Goal: Information Seeking & Learning: Learn about a topic

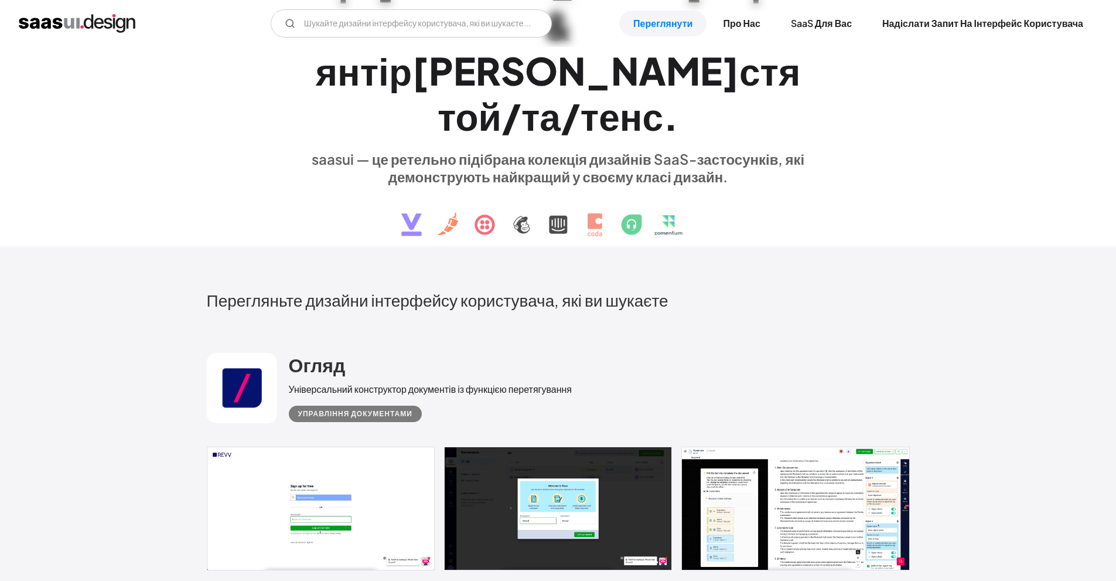
scroll to position [469, 0]
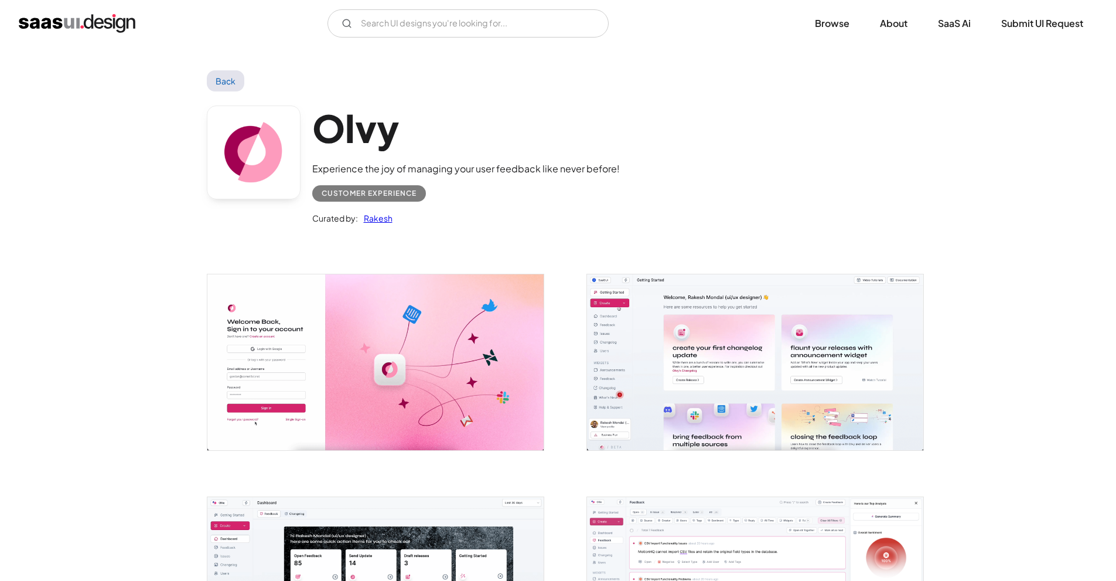
click at [737, 381] on img "open lightbox" at bounding box center [755, 361] width 336 height 175
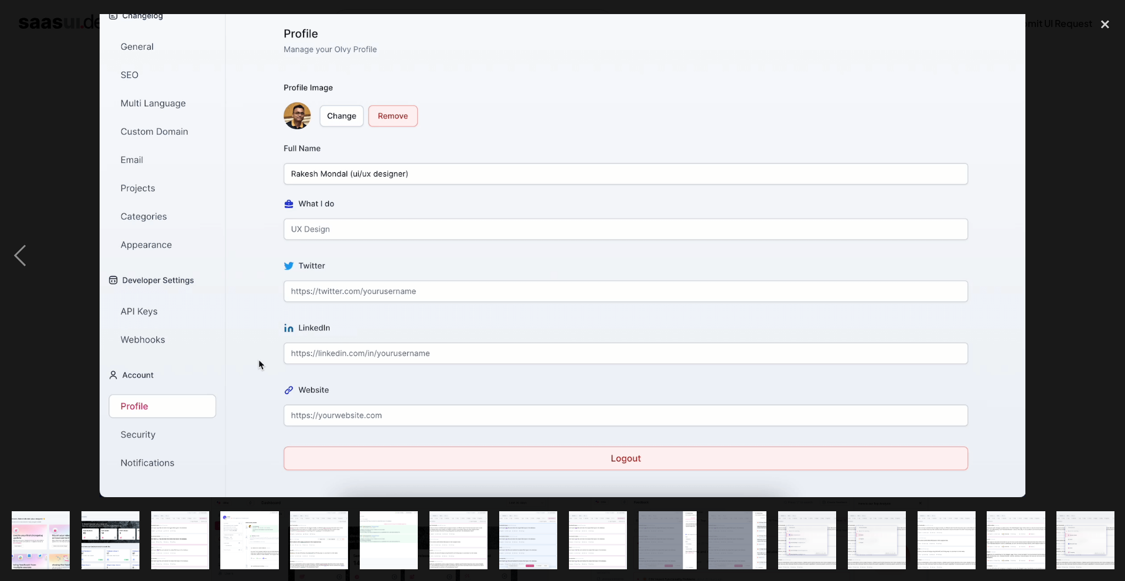
scroll to position [0, 70]
click at [509, 372] on img at bounding box center [563, 255] width 926 height 483
click at [1087, 524] on img "show item 17 of 25" at bounding box center [1085, 540] width 103 height 58
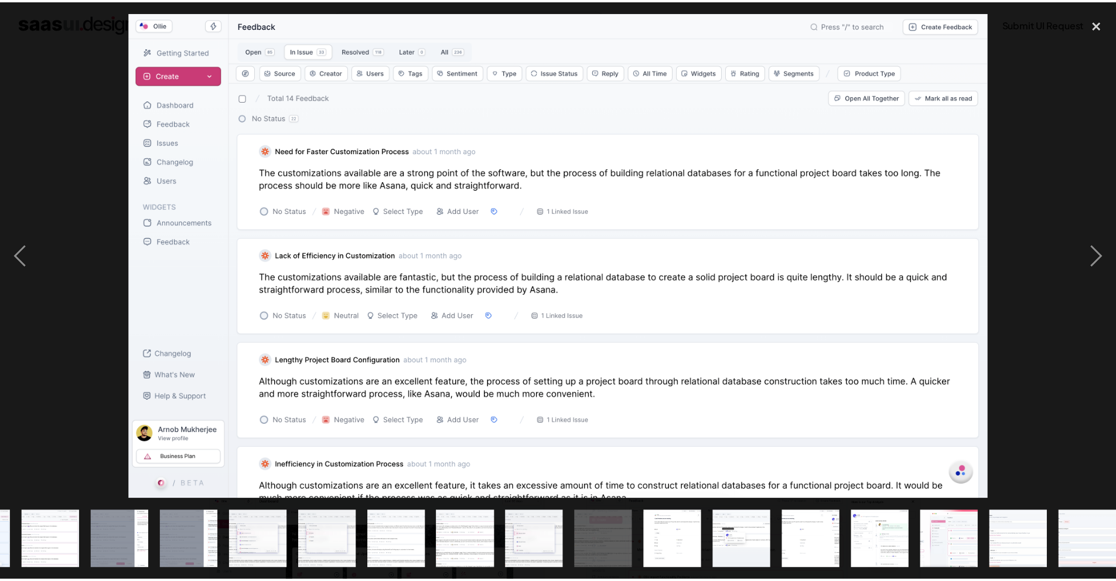
scroll to position [0, 628]
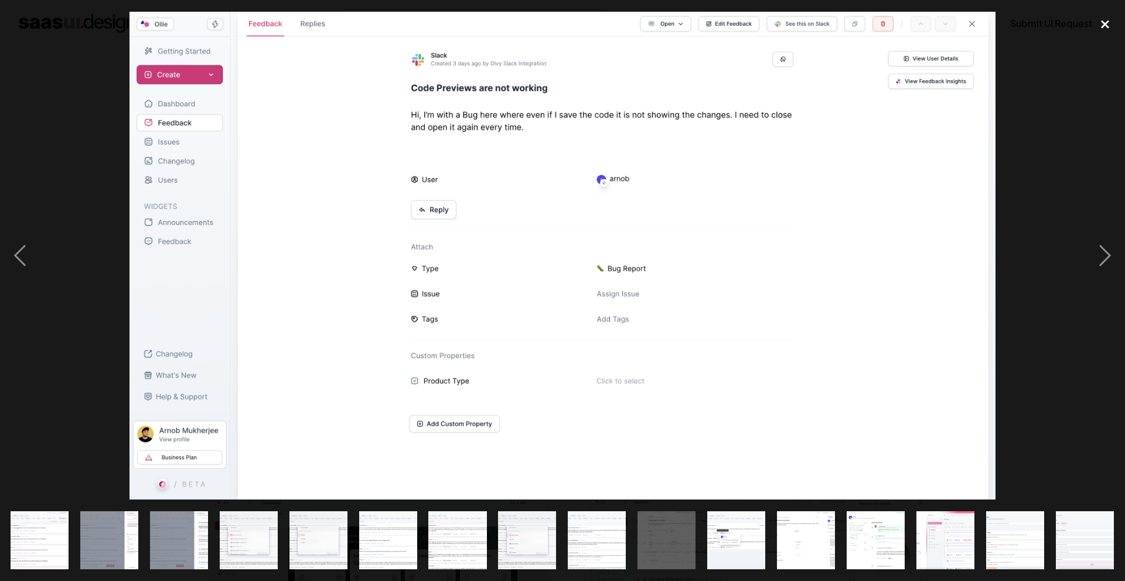
click at [1103, 12] on div "close lightbox" at bounding box center [1105, 25] width 40 height 26
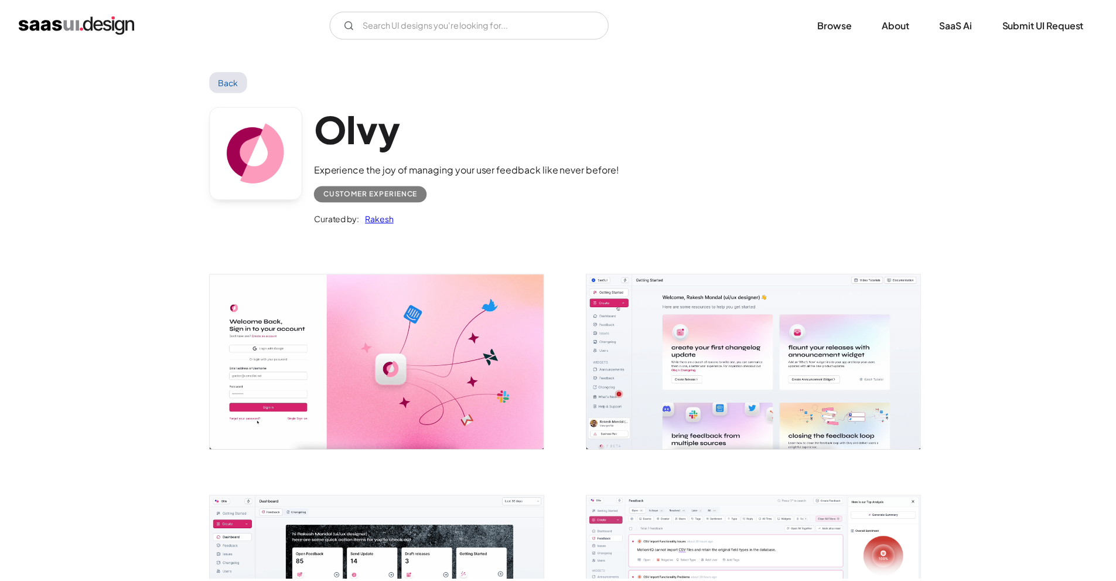
scroll to position [0, 0]
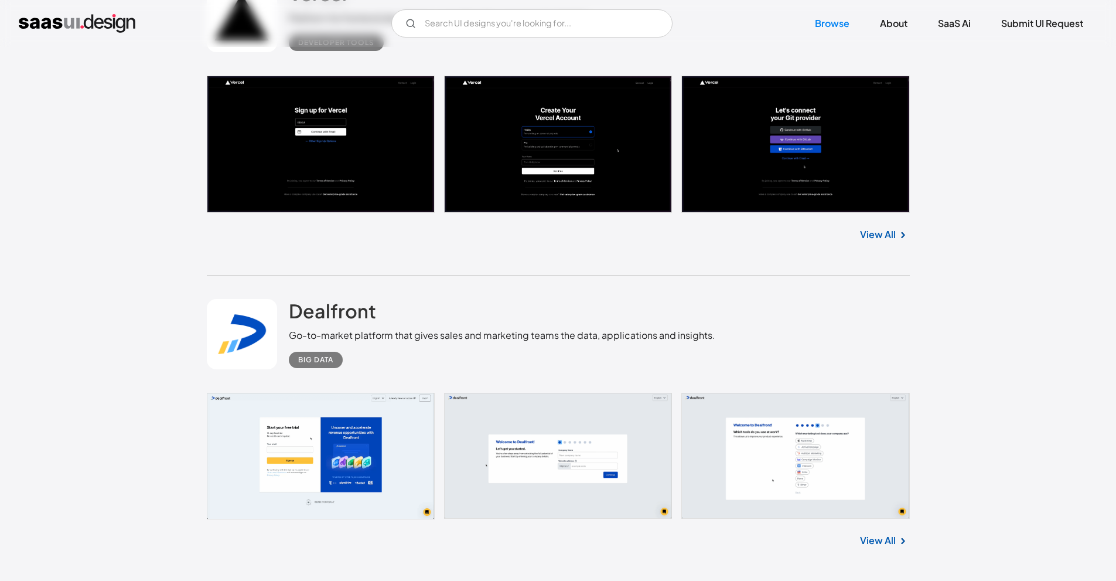
scroll to position [12950, 0]
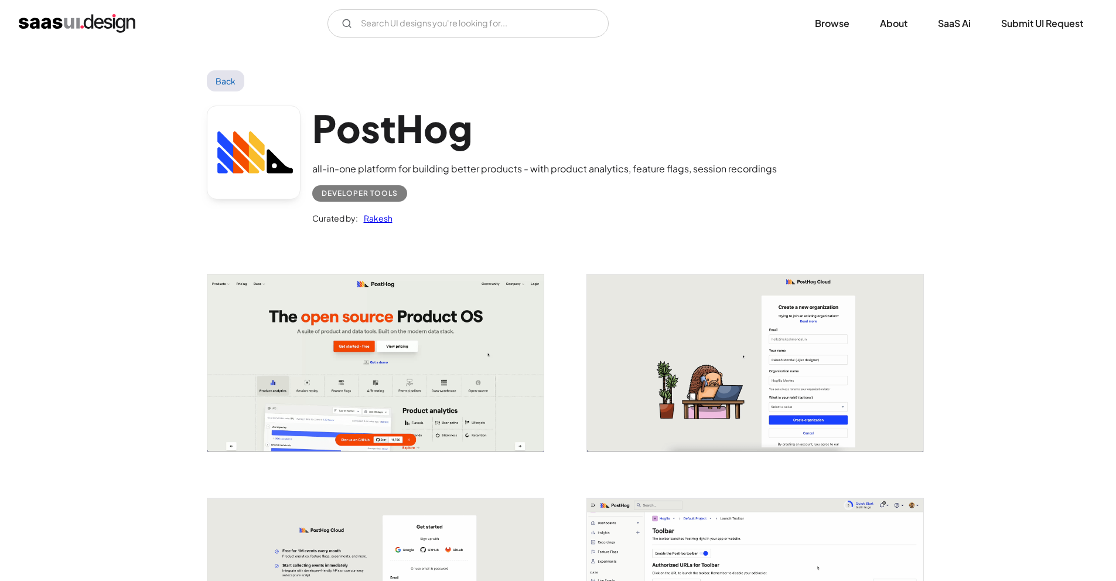
click at [422, 333] on img "open lightbox" at bounding box center [375, 362] width 336 height 177
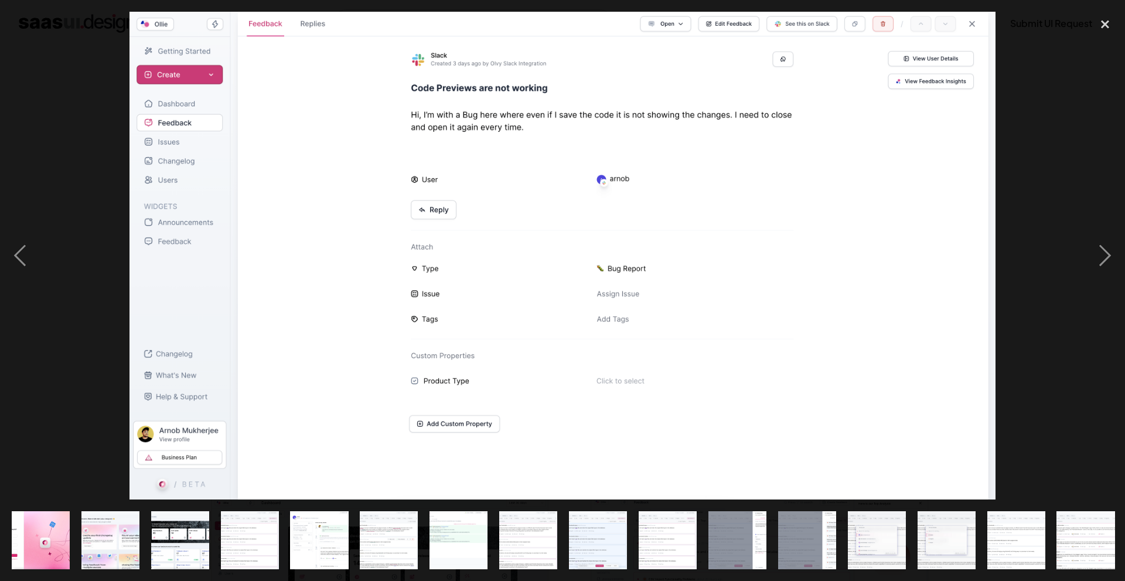
scroll to position [0, 628]
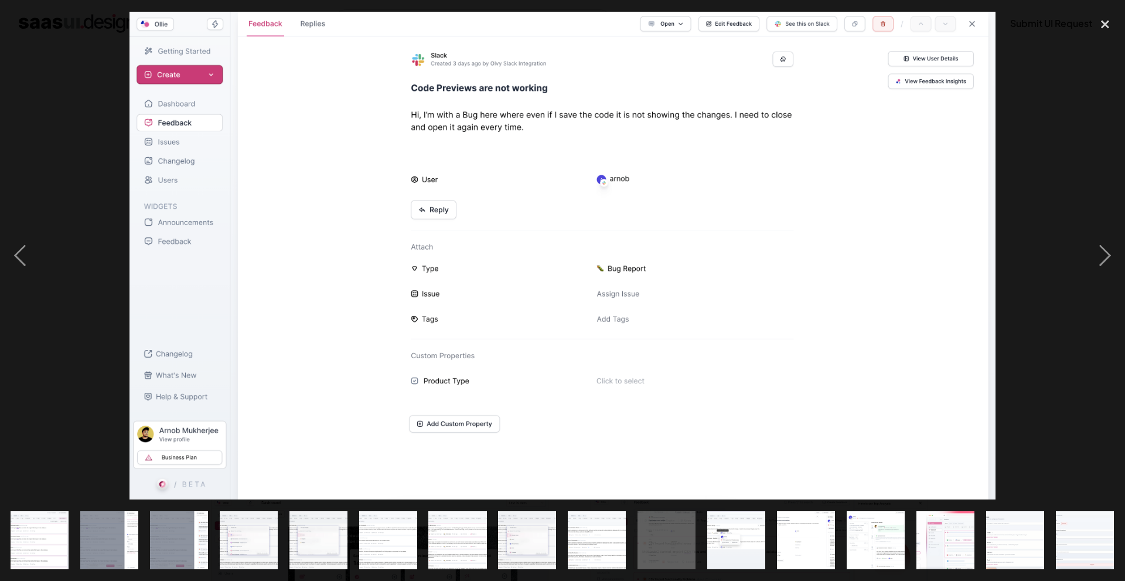
click at [558, 161] on img at bounding box center [562, 256] width 866 height 488
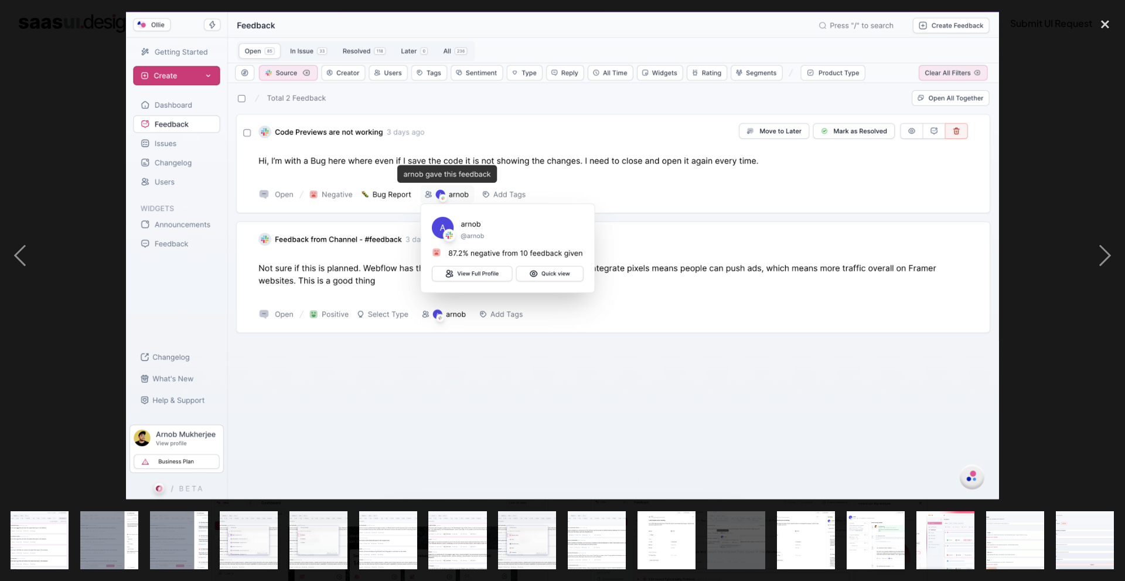
click at [340, 520] on img "show item 14 of 25" at bounding box center [318, 540] width 103 height 58
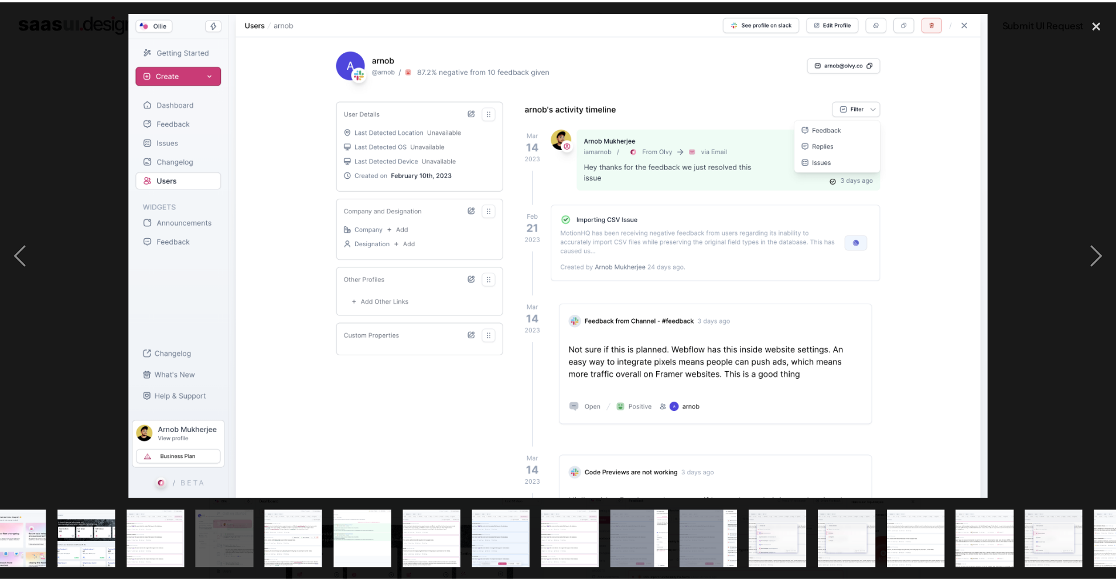
scroll to position [0, 94]
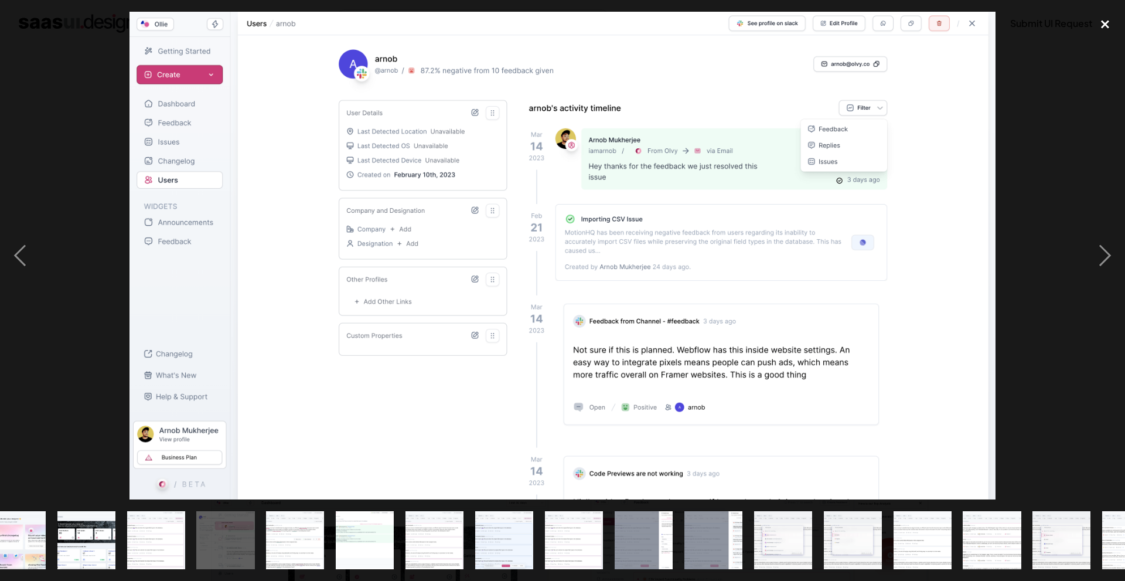
click at [1108, 20] on div "close lightbox" at bounding box center [1105, 25] width 40 height 26
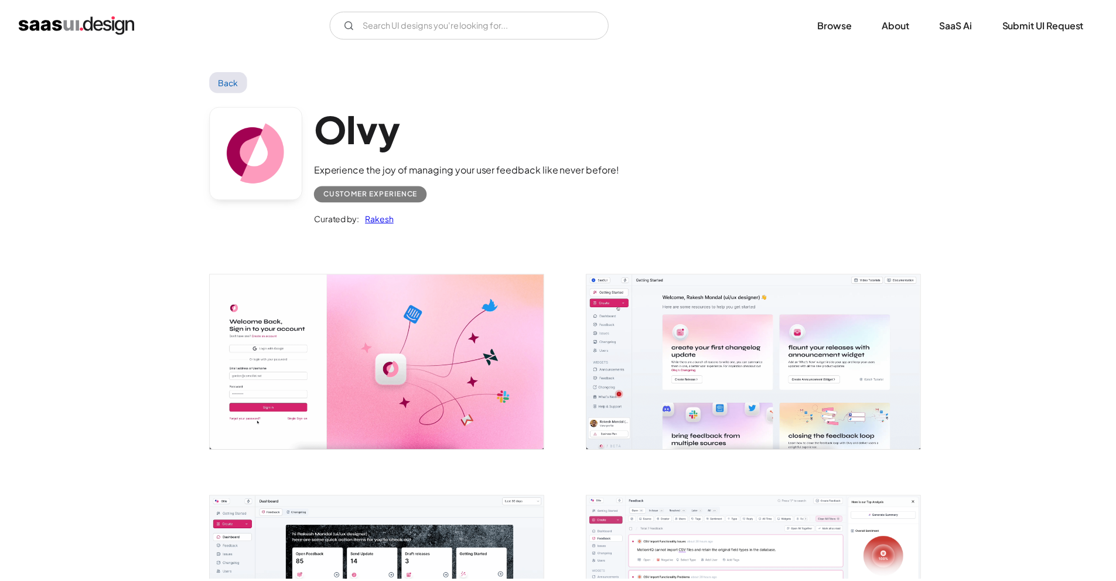
scroll to position [0, 0]
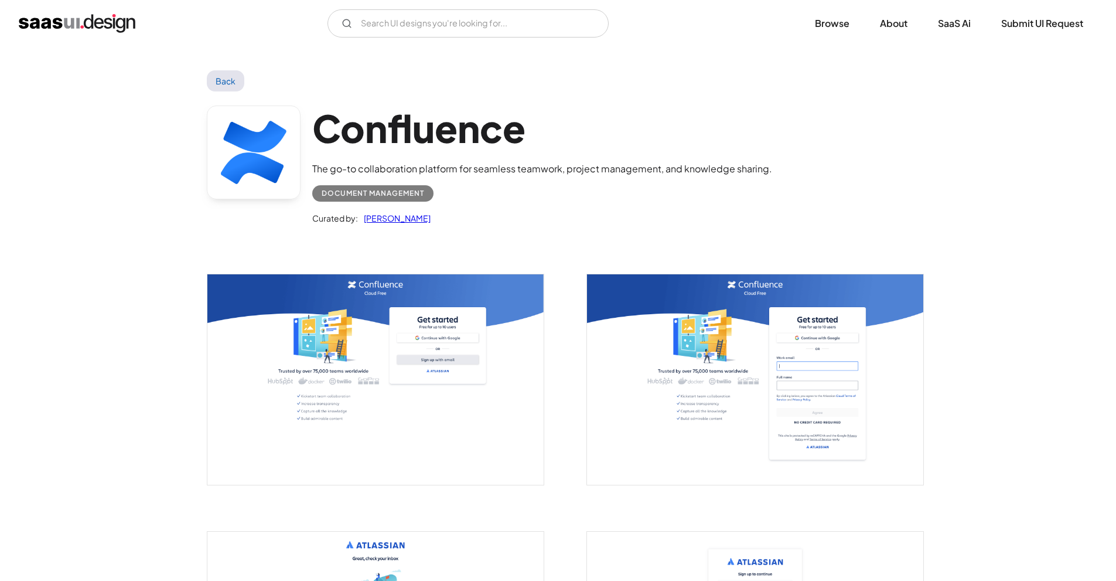
click at [377, 338] on img "open lightbox" at bounding box center [375, 379] width 336 height 210
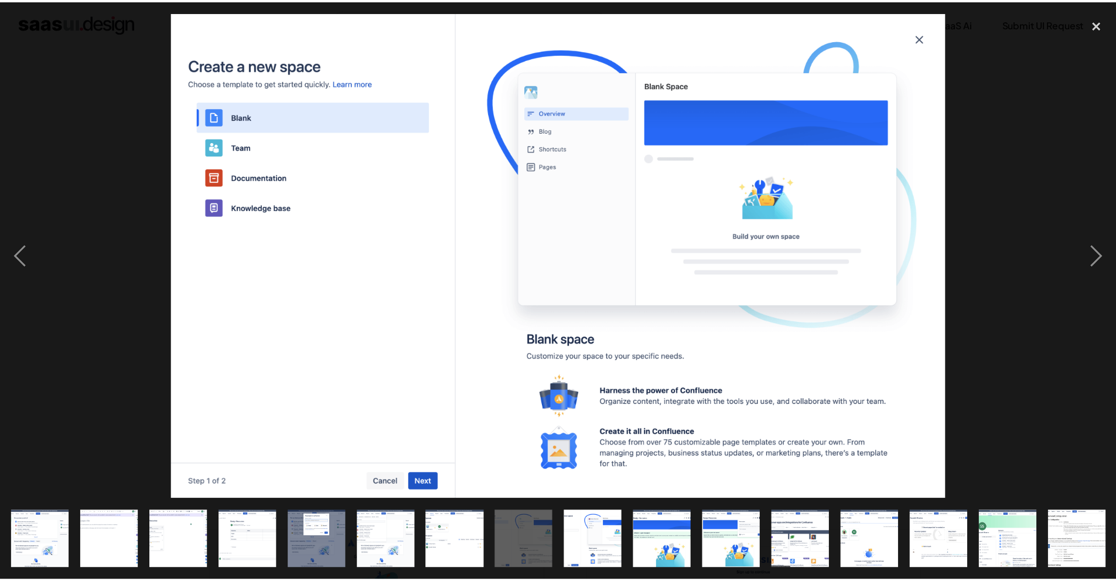
scroll to position [0, 628]
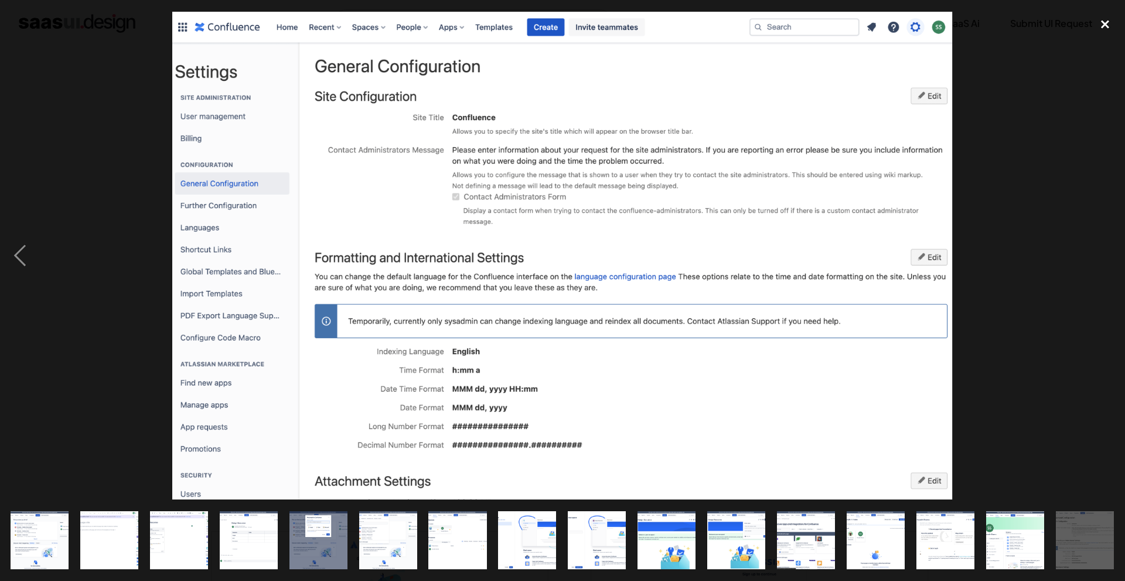
click at [1094, 27] on div "close lightbox" at bounding box center [1105, 25] width 40 height 26
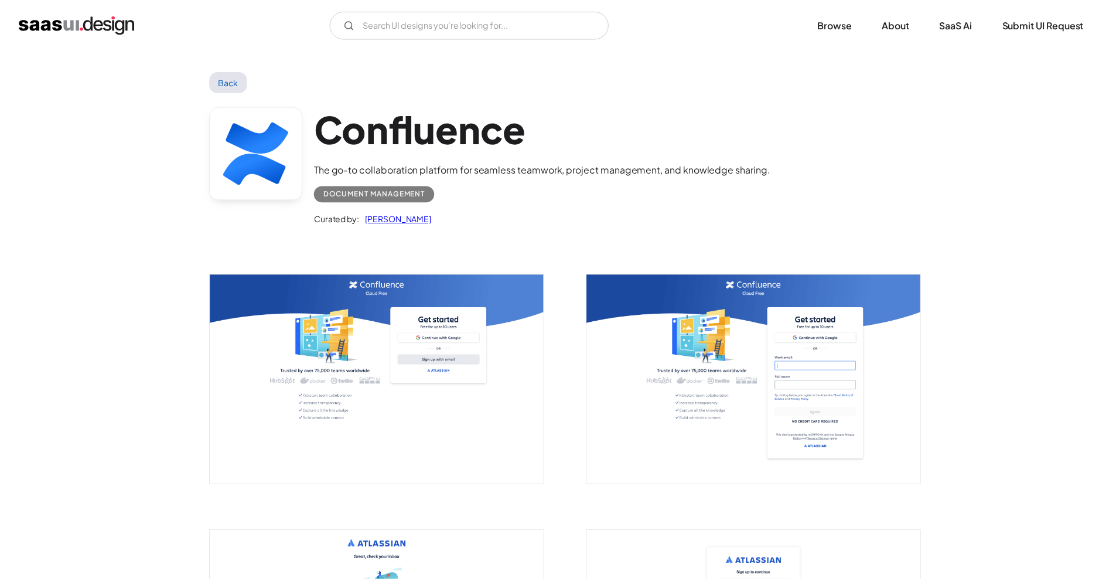
scroll to position [0, 0]
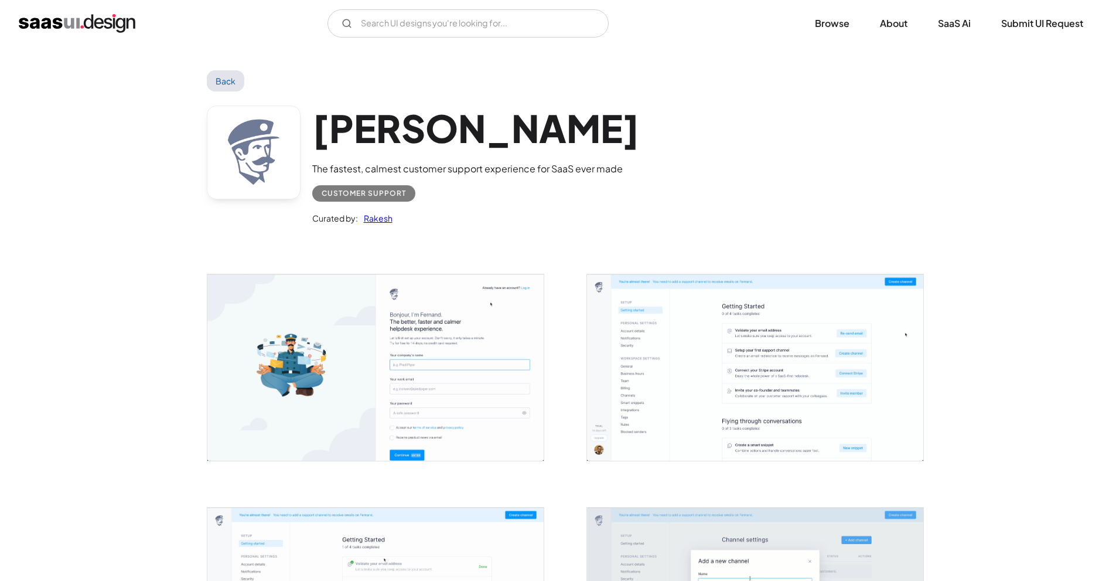
click at [509, 363] on img "open lightbox" at bounding box center [375, 367] width 336 height 186
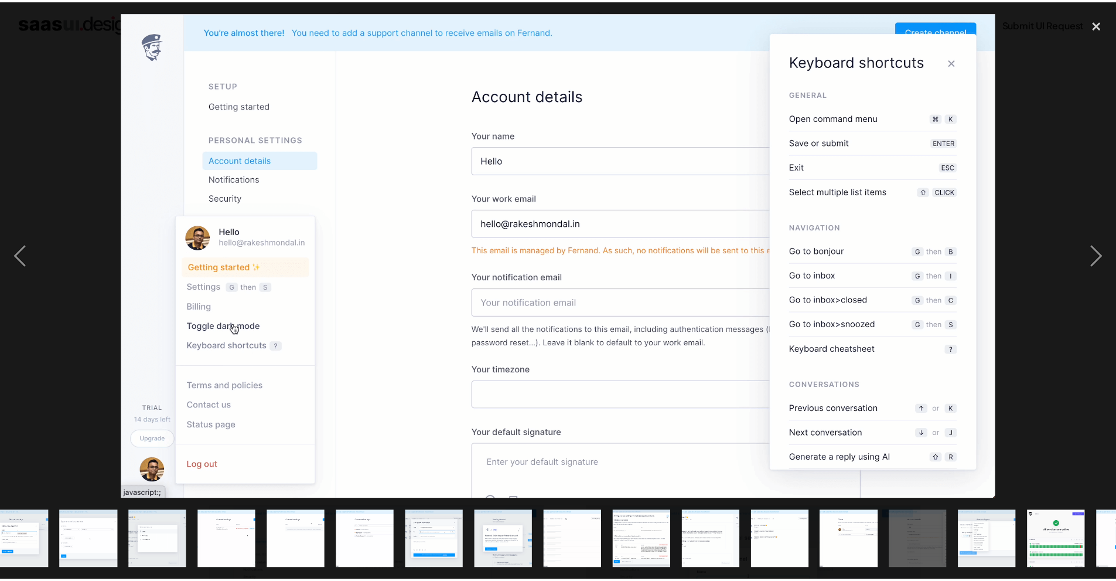
scroll to position [0, 280]
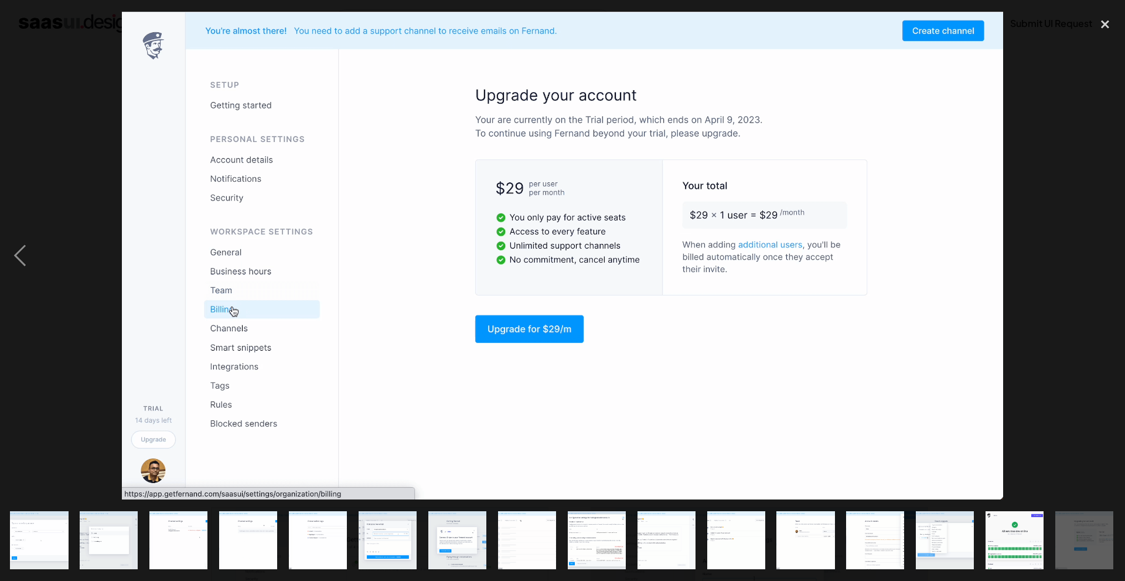
click at [962, 183] on img at bounding box center [562, 256] width 881 height 488
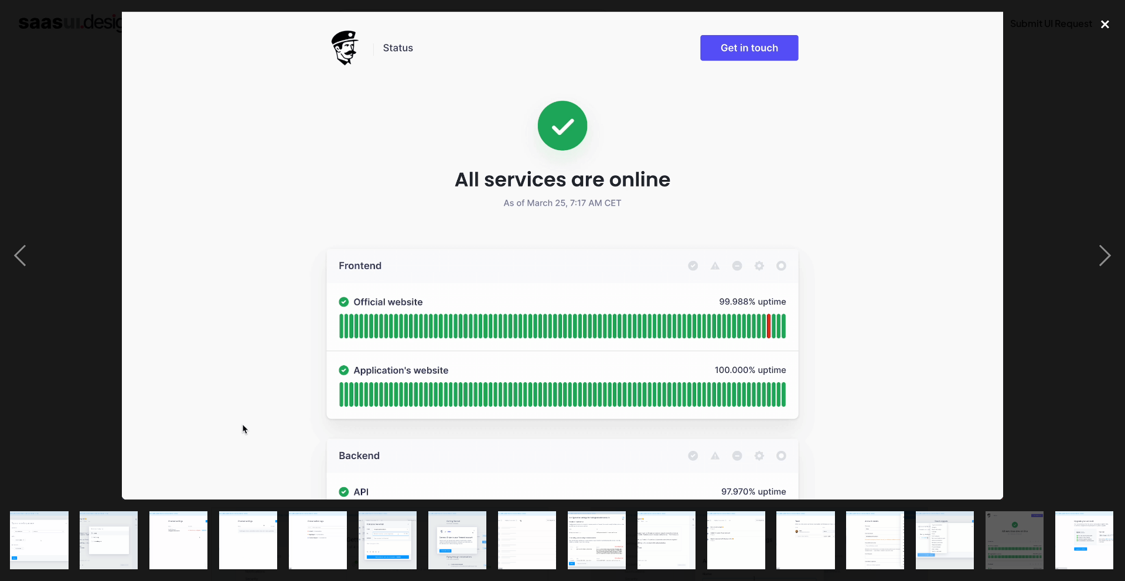
click at [1107, 35] on div "close lightbox" at bounding box center [1105, 25] width 40 height 26
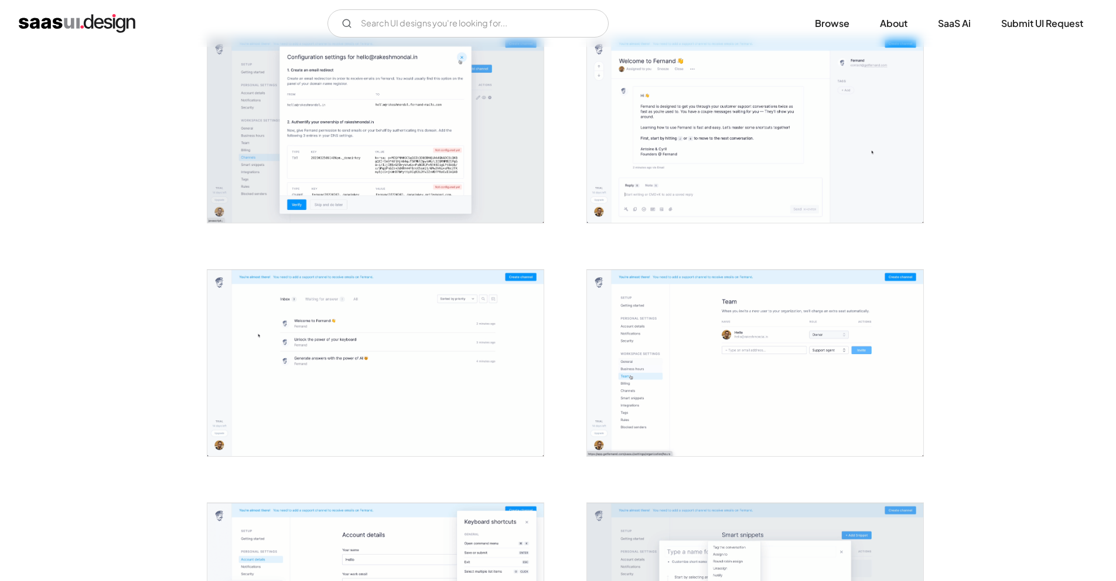
scroll to position [1699, 0]
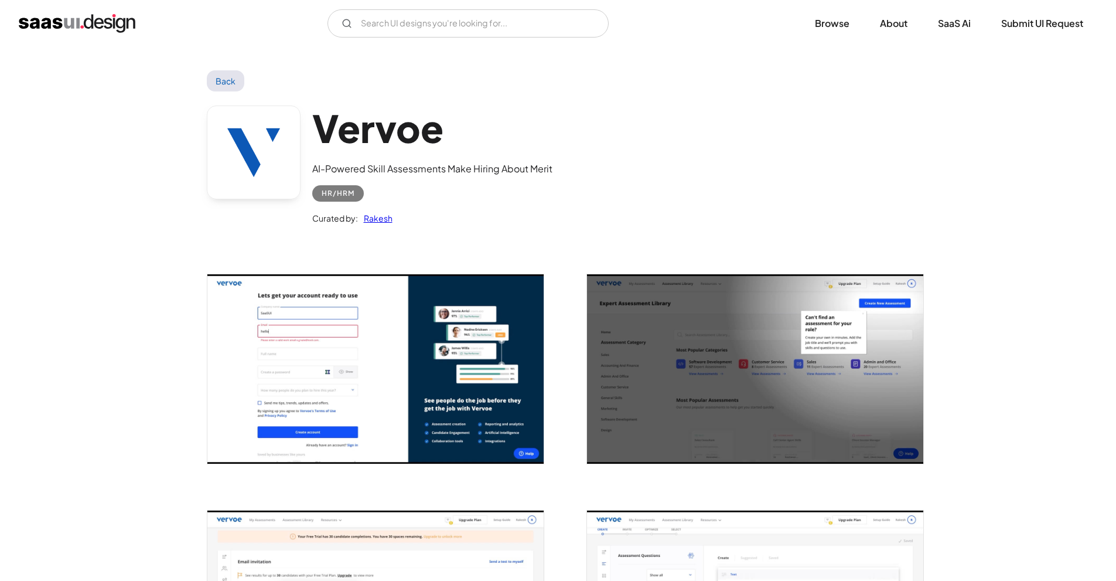
click at [456, 376] on img "open lightbox" at bounding box center [375, 368] width 336 height 189
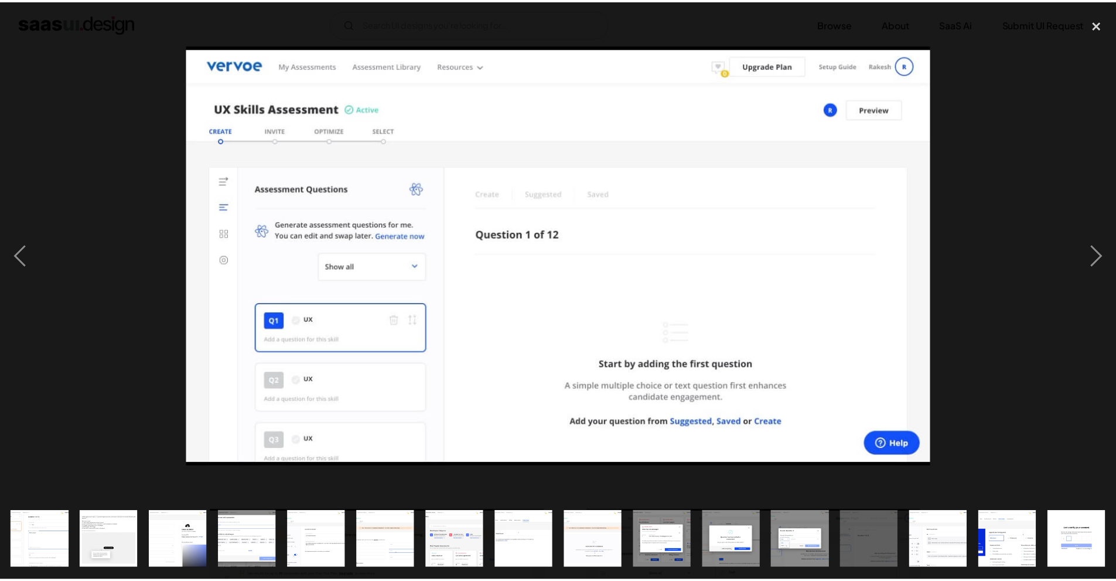
scroll to position [0, 280]
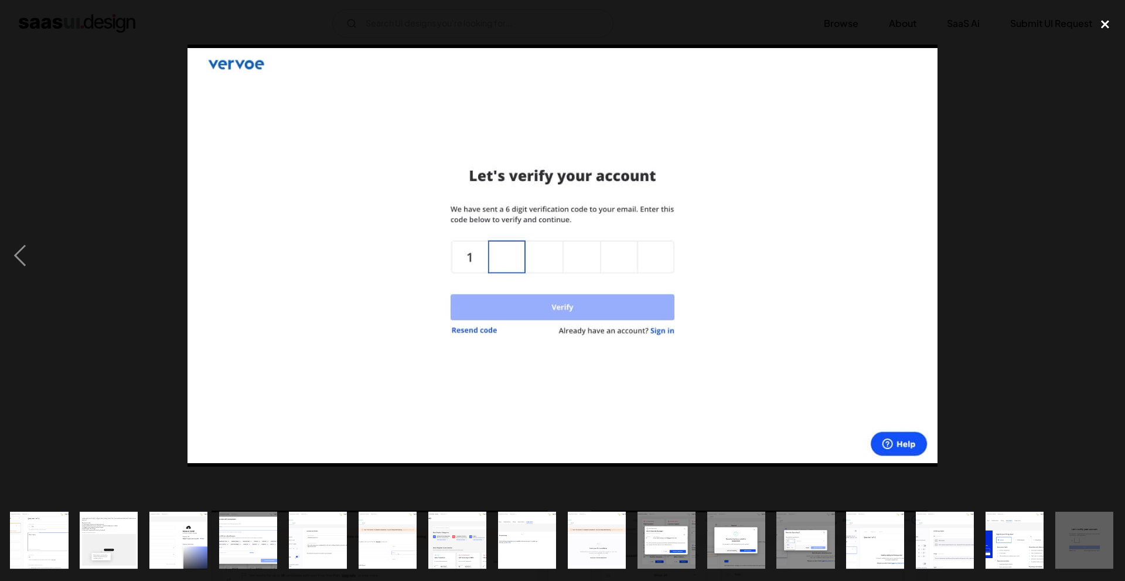
click at [1095, 33] on div "close lightbox" at bounding box center [1105, 25] width 40 height 26
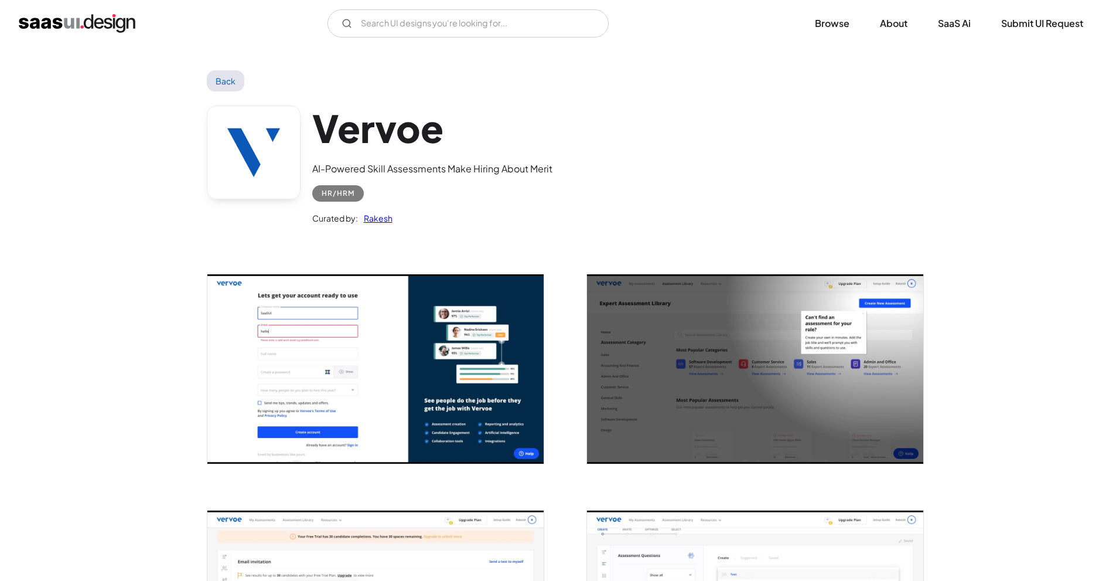
scroll to position [0, 0]
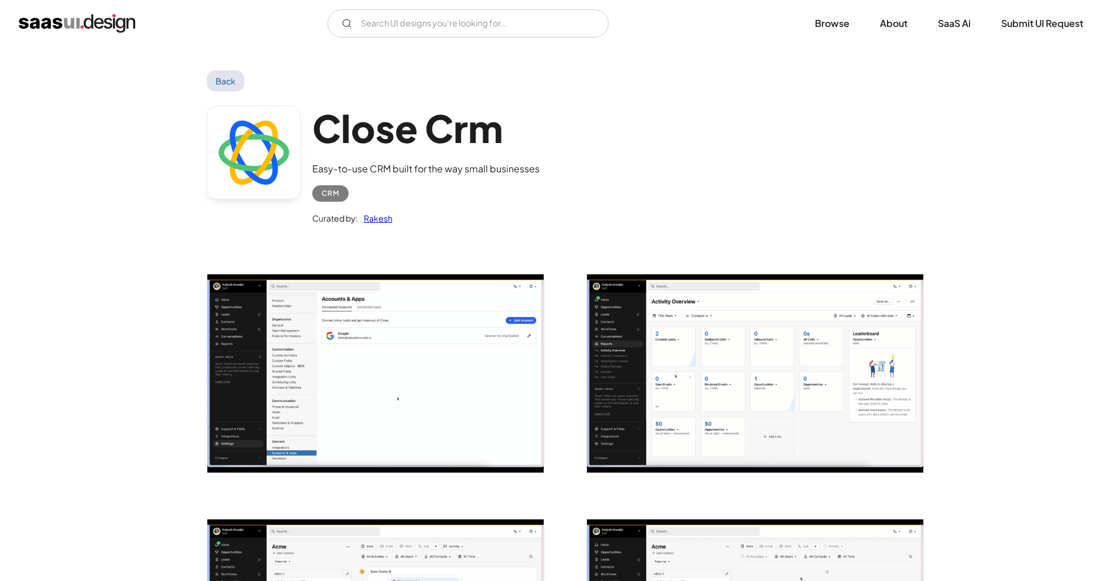
click at [388, 396] on img "open lightbox" at bounding box center [375, 373] width 336 height 198
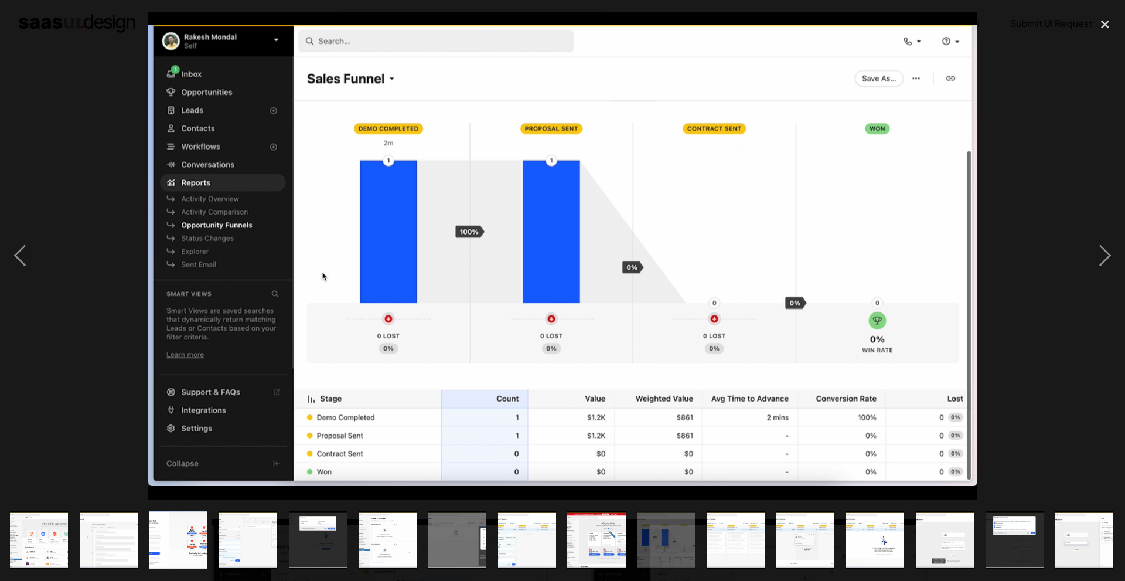
scroll to position [0, 489]
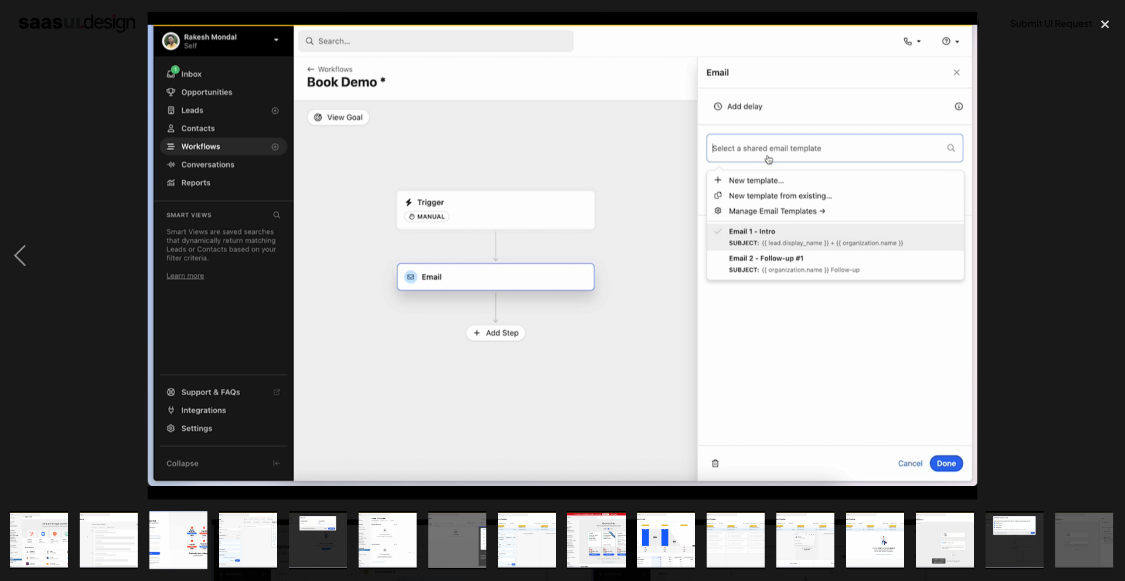
click at [658, 232] on img at bounding box center [562, 256] width 829 height 488
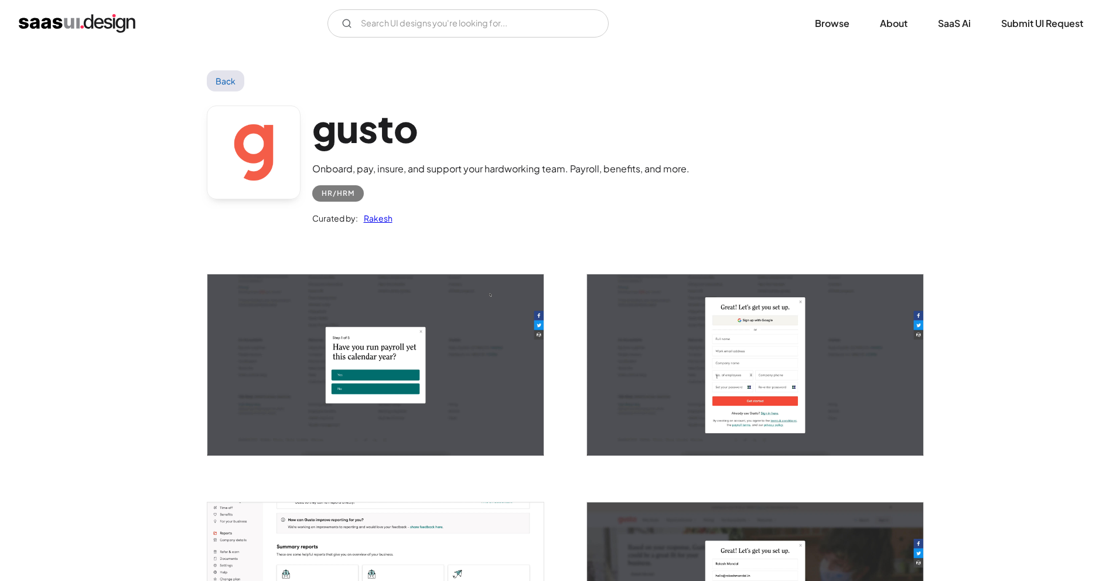
click at [430, 376] on img "open lightbox" at bounding box center [375, 364] width 336 height 181
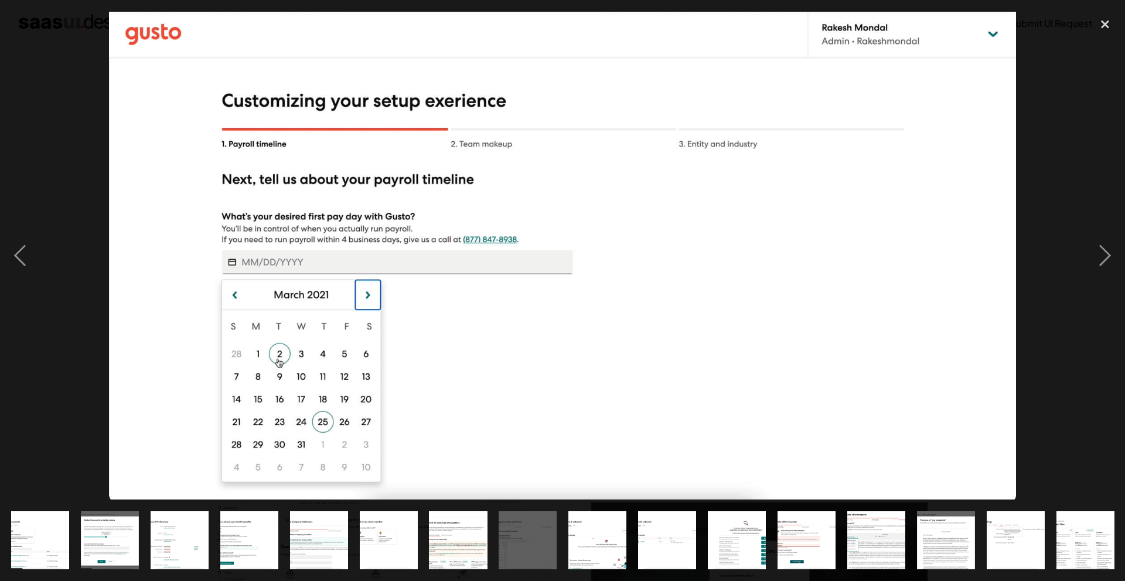
scroll to position [0, 628]
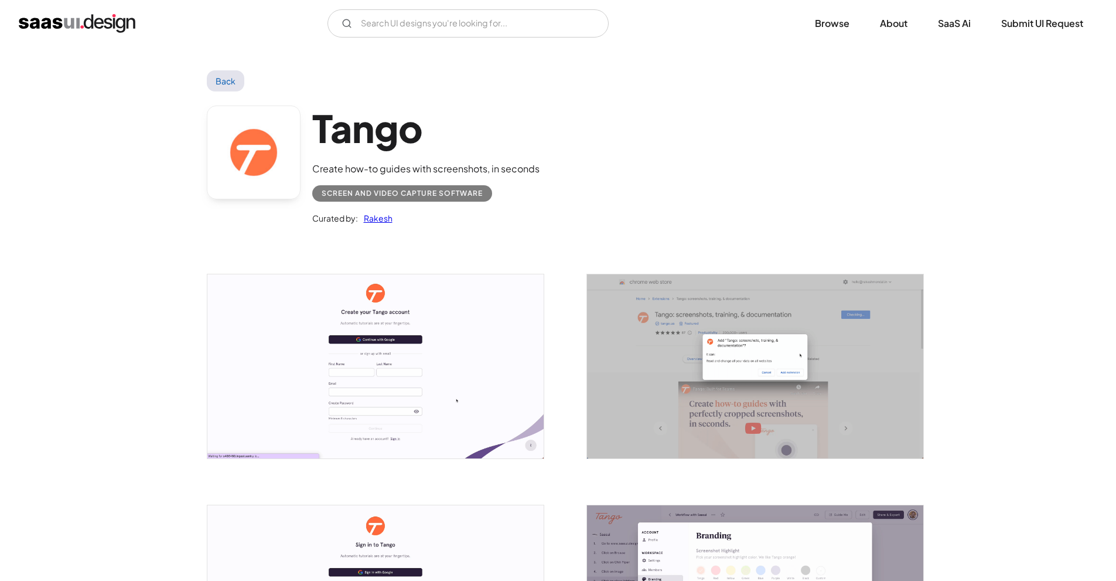
click at [470, 343] on img "open lightbox" at bounding box center [375, 366] width 336 height 184
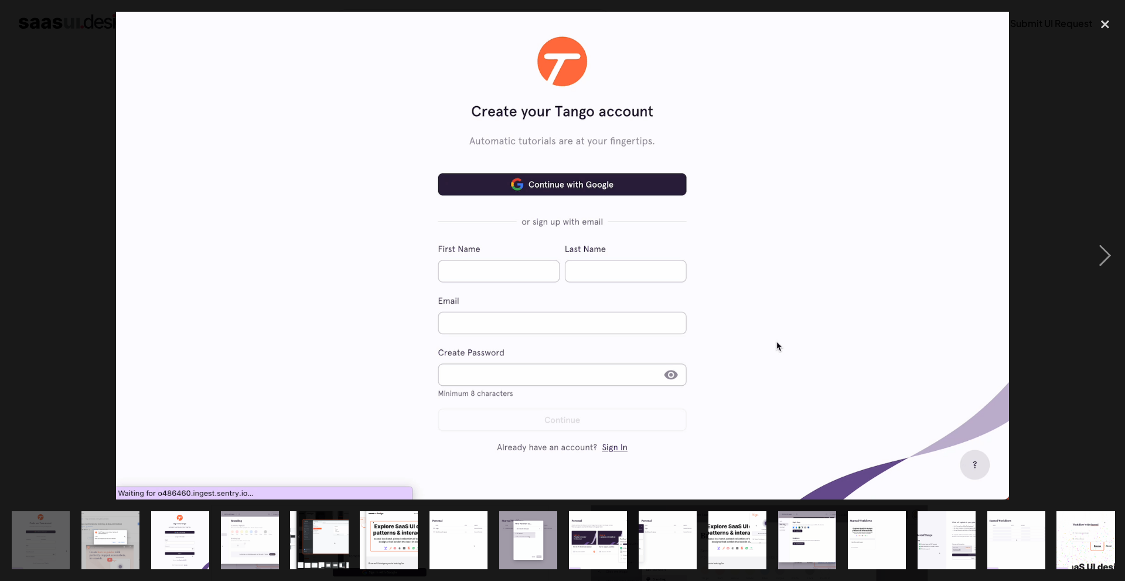
click at [323, 514] on img "show item 5 of 22" at bounding box center [319, 540] width 106 height 58
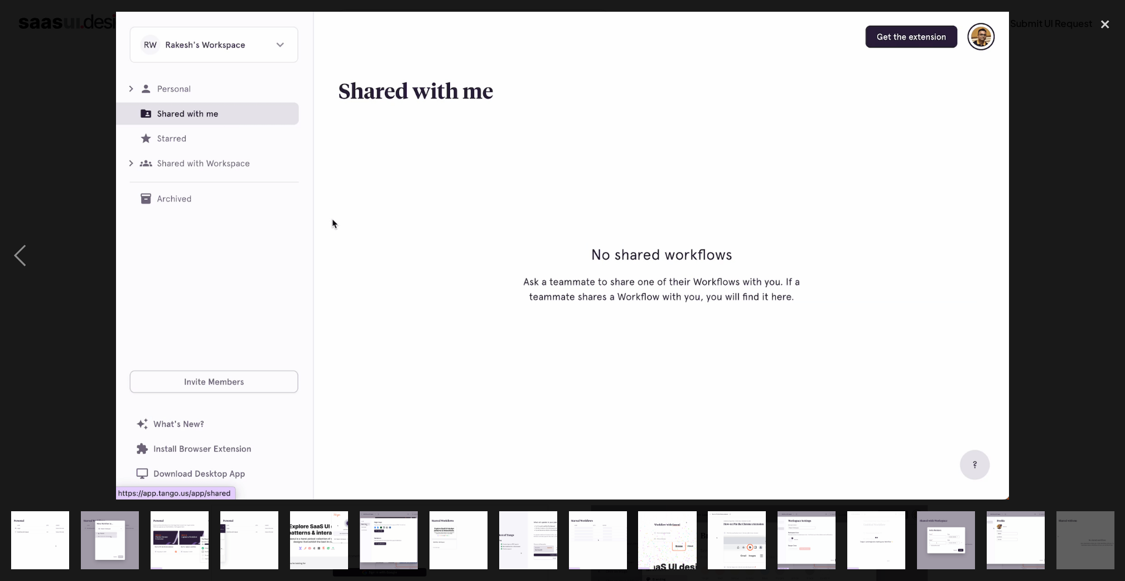
scroll to position [0, 420]
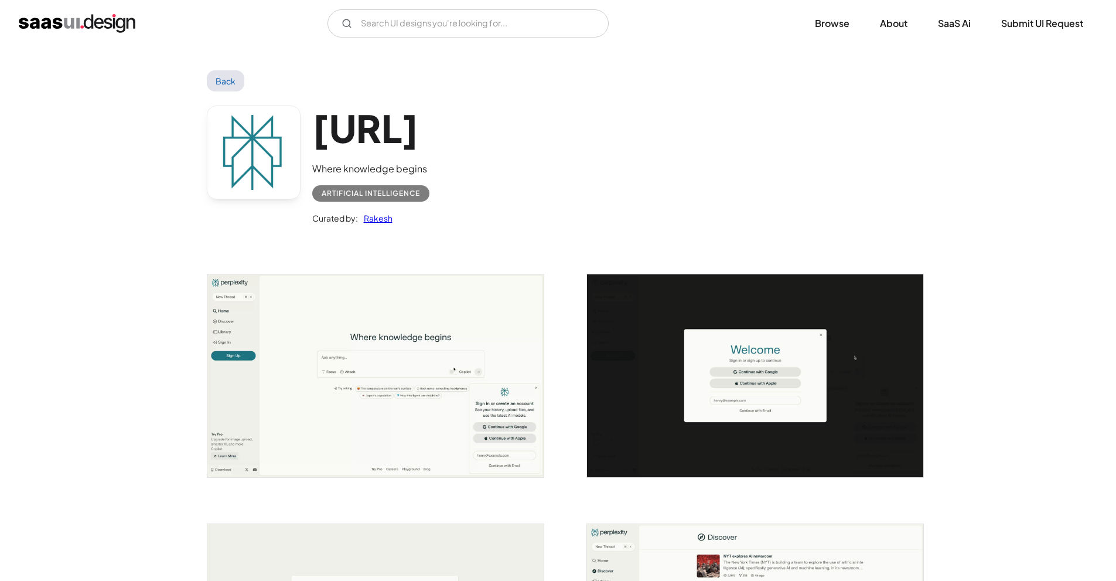
click at [430, 376] on img "open lightbox" at bounding box center [375, 375] width 336 height 202
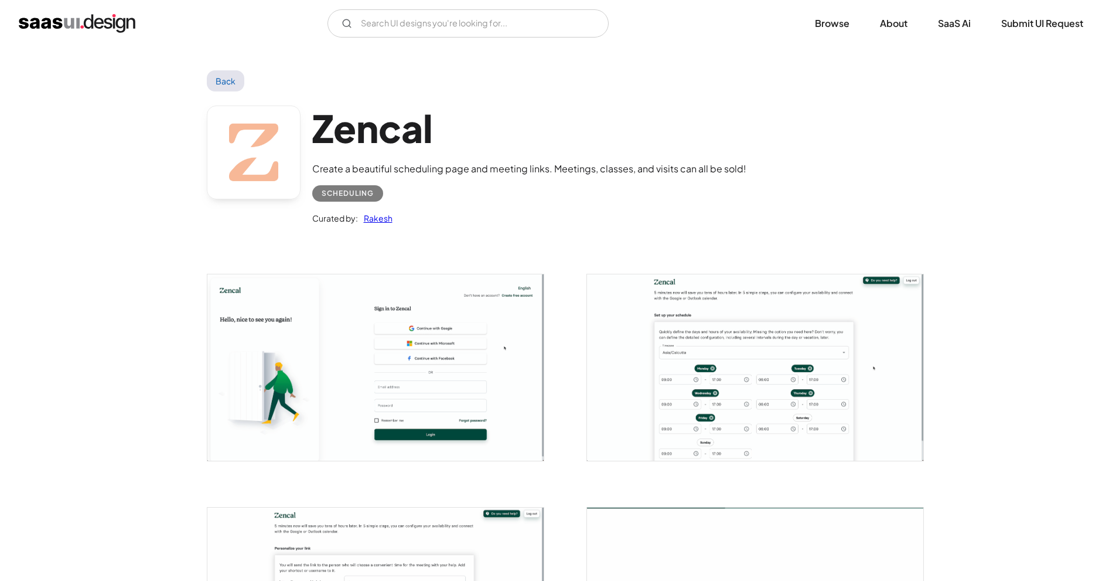
click at [367, 305] on img "open lightbox" at bounding box center [375, 367] width 336 height 186
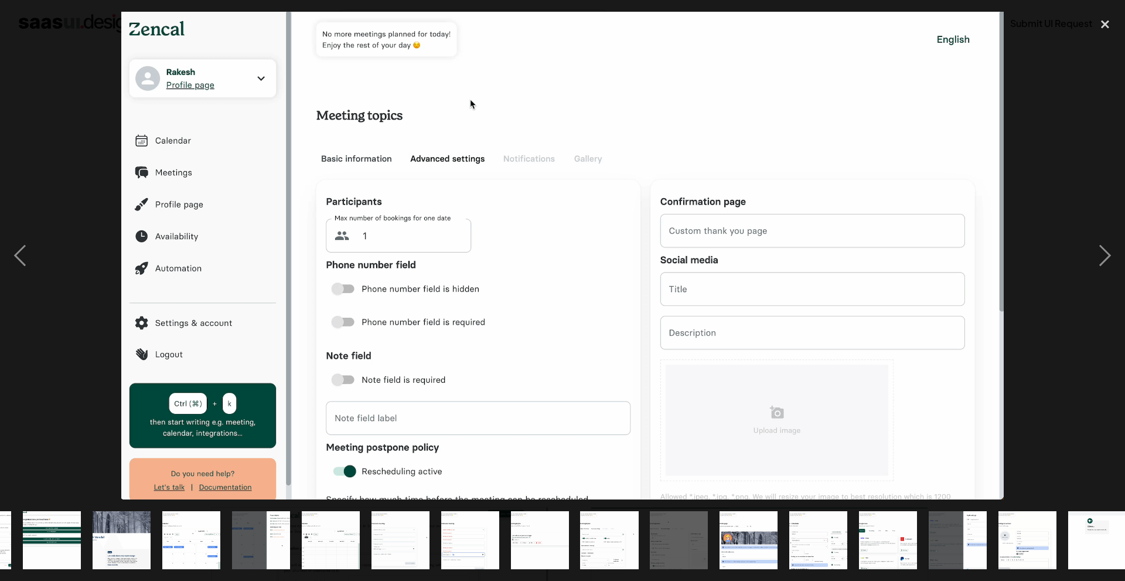
scroll to position [0, 559]
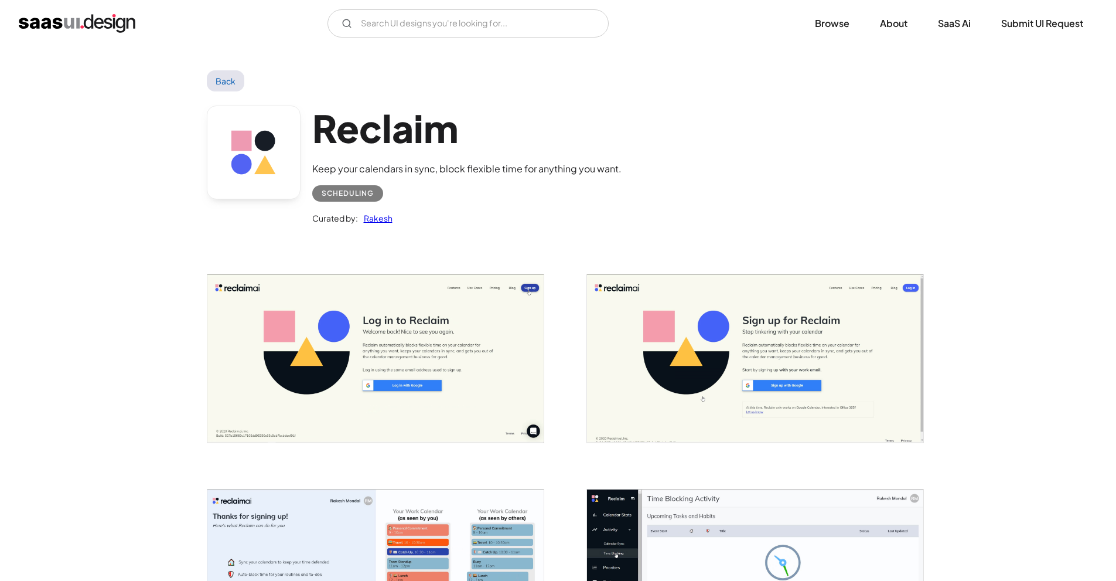
click at [376, 326] on img "open lightbox" at bounding box center [375, 358] width 336 height 168
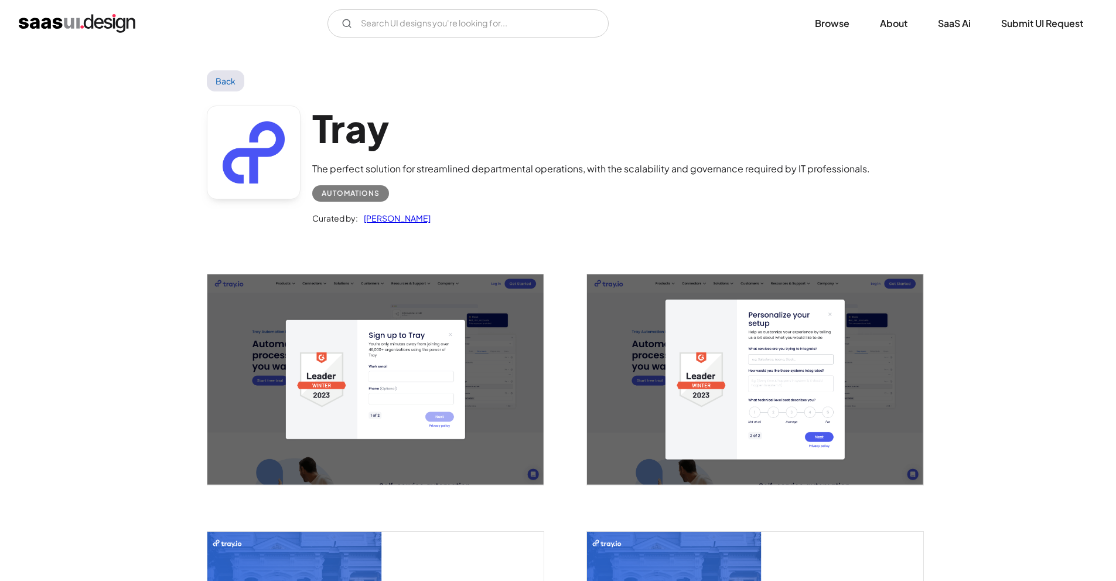
click at [446, 369] on img "open lightbox" at bounding box center [375, 379] width 336 height 210
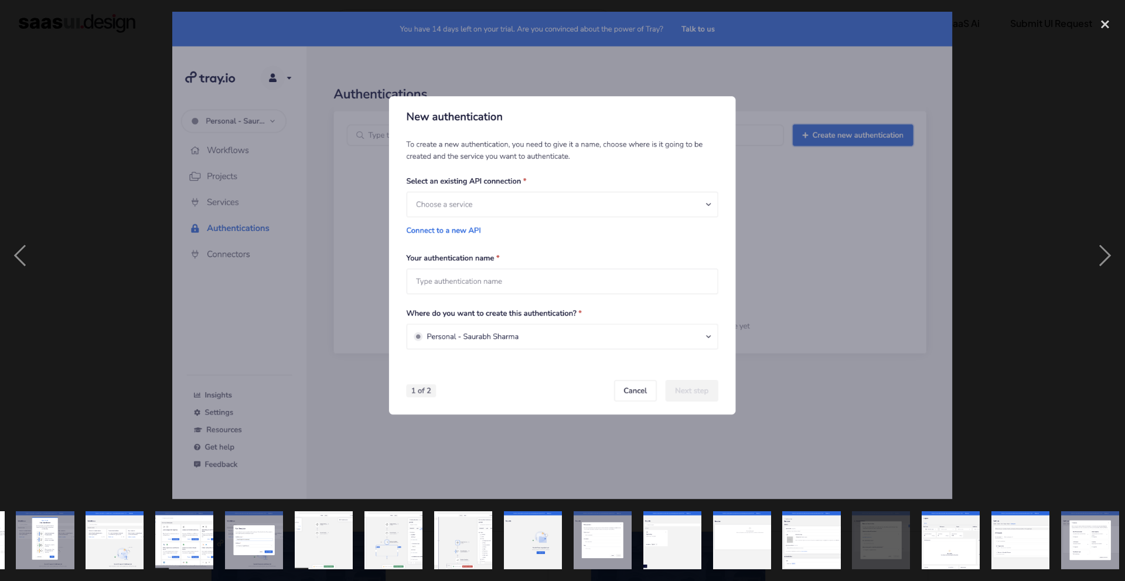
scroll to position [0, 280]
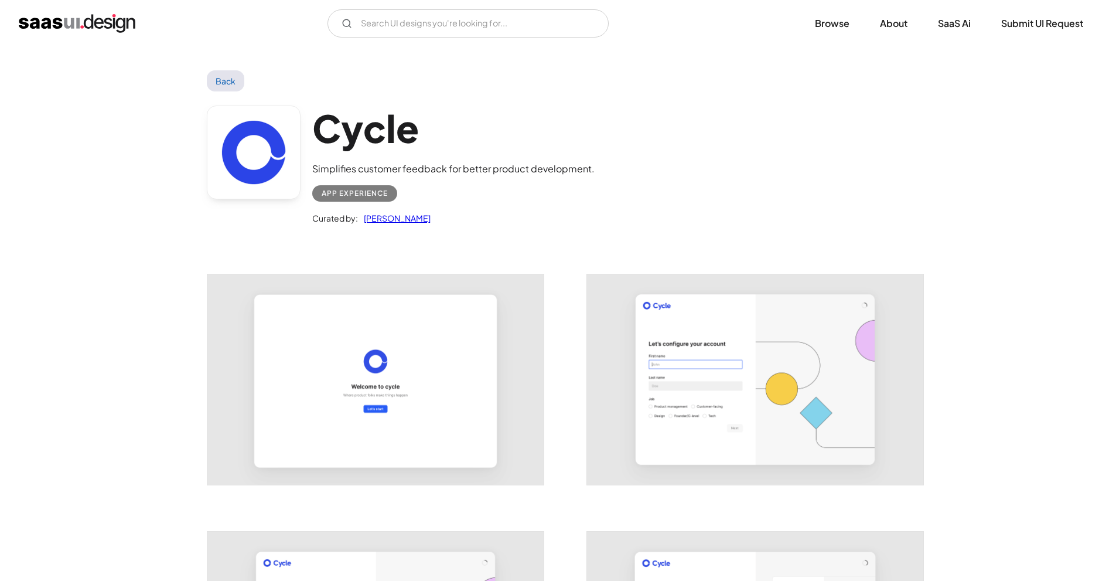
click at [514, 334] on img "open lightbox" at bounding box center [375, 379] width 336 height 210
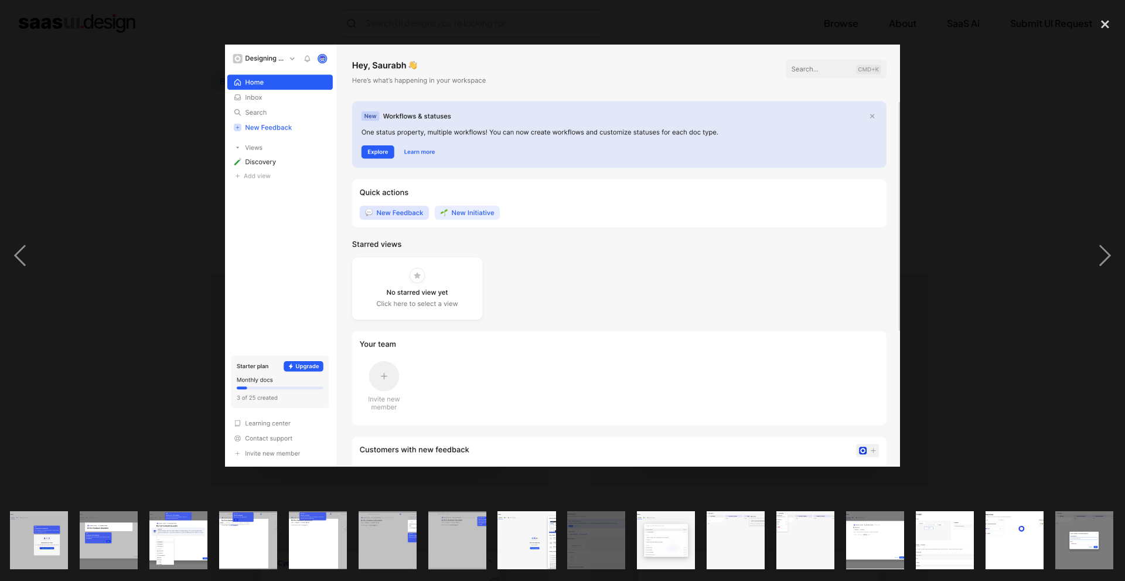
scroll to position [0, 559]
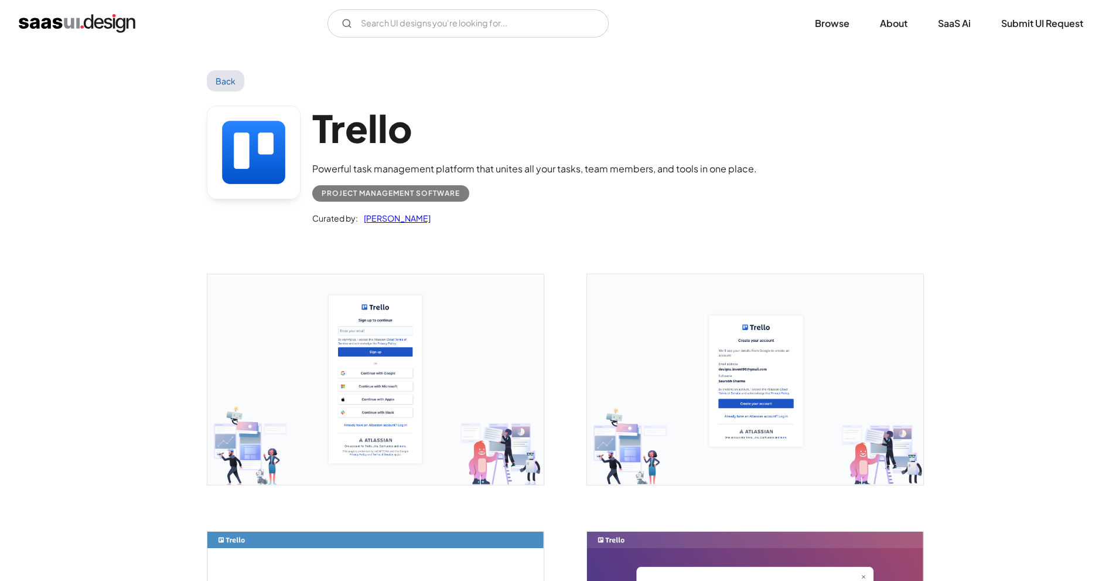
click at [336, 417] on img "open lightbox" at bounding box center [375, 379] width 336 height 210
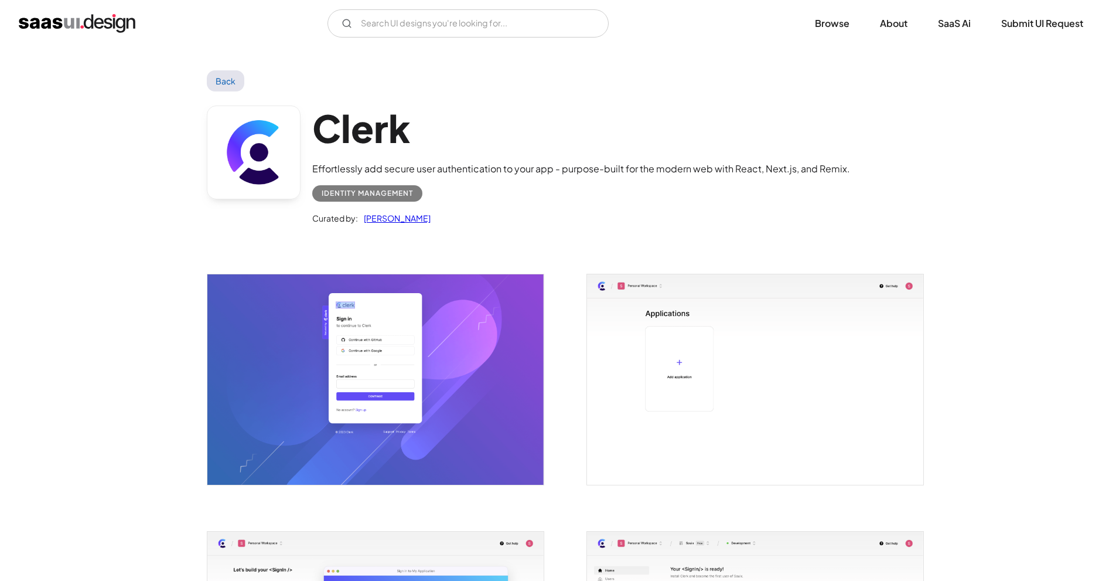
click at [404, 346] on img "open lightbox" at bounding box center [375, 379] width 336 height 210
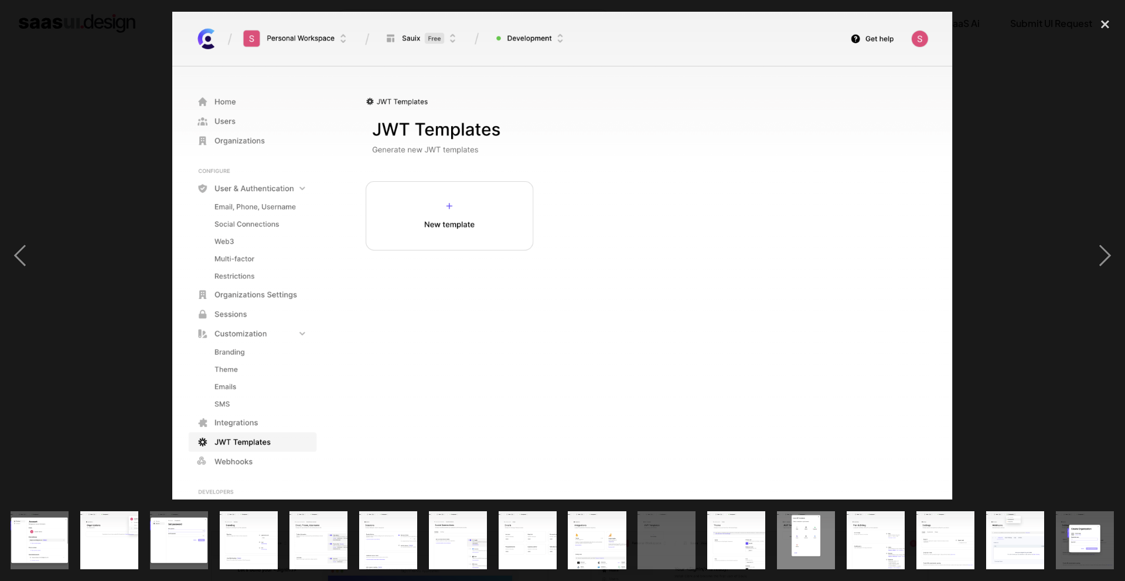
scroll to position [0, 489]
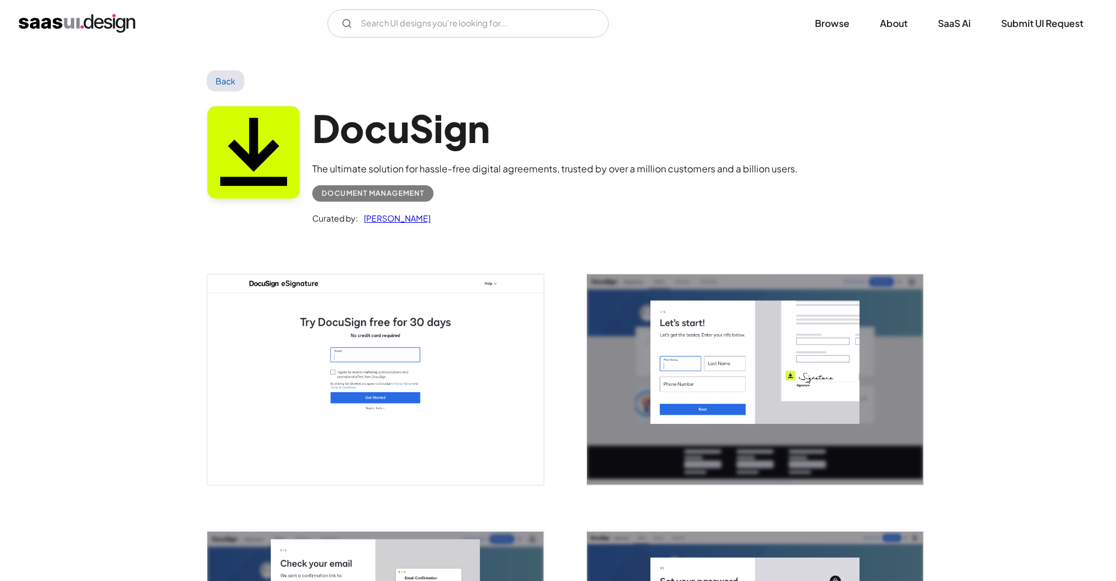
click at [466, 386] on img "open lightbox" at bounding box center [375, 379] width 336 height 210
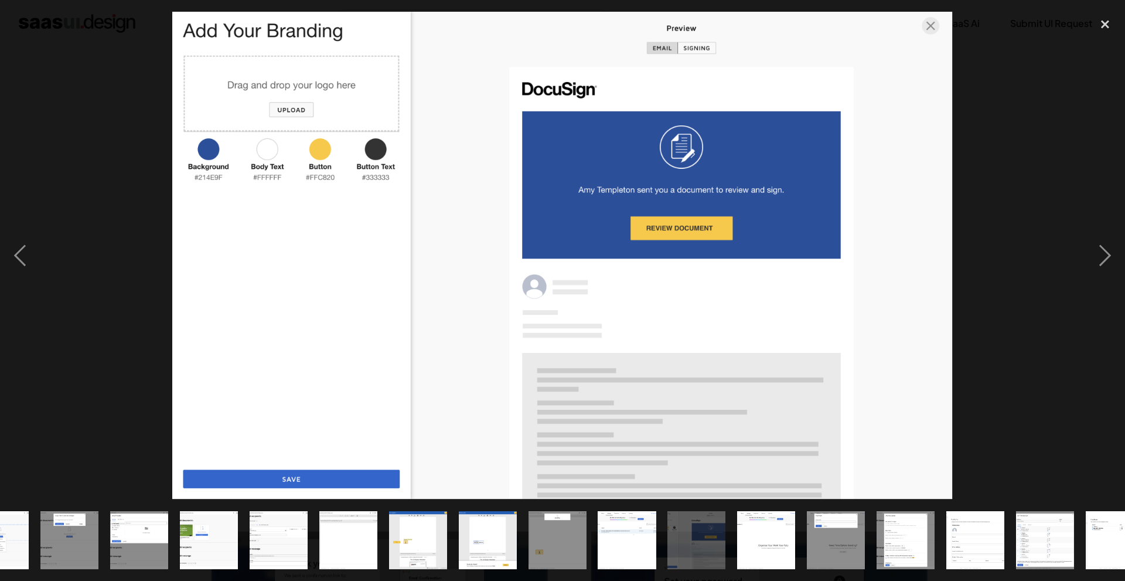
scroll to position [0, 559]
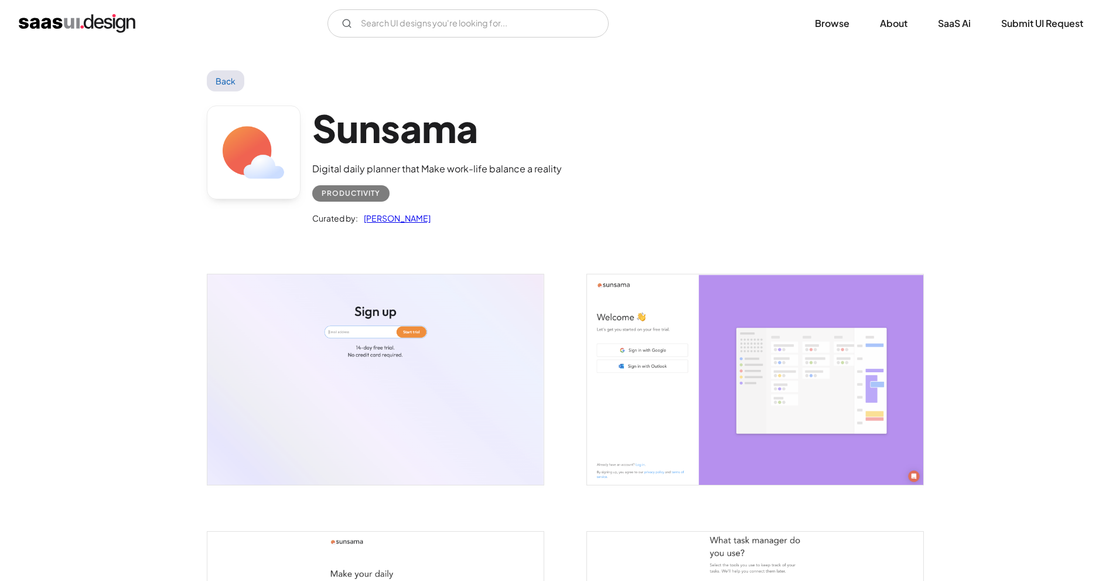
click at [411, 325] on img "open lightbox" at bounding box center [375, 379] width 336 height 210
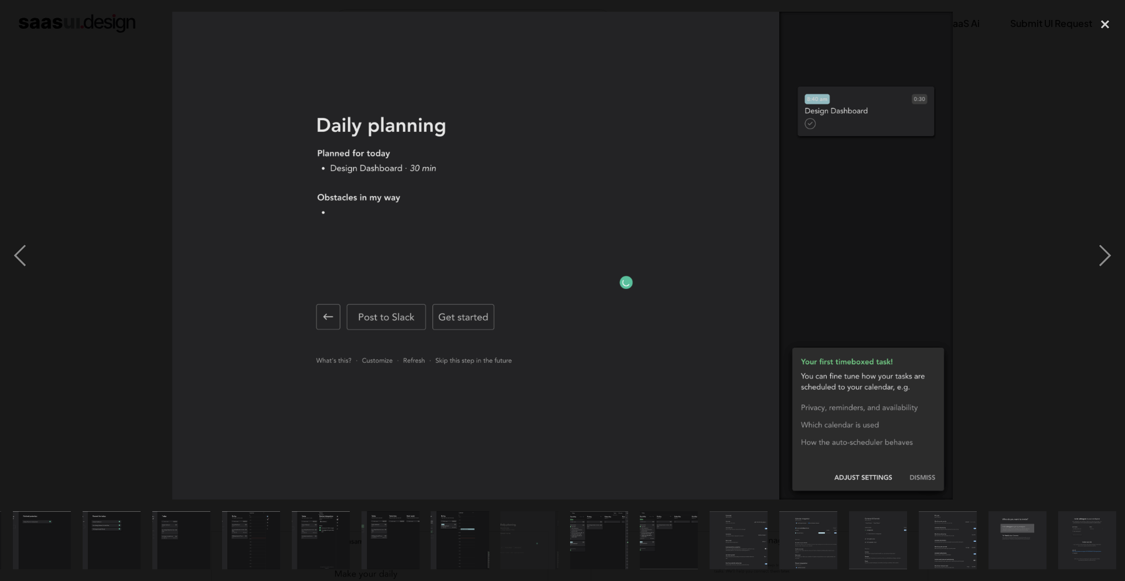
scroll to position [0, 628]
